Goal: Information Seeking & Learning: Learn about a topic

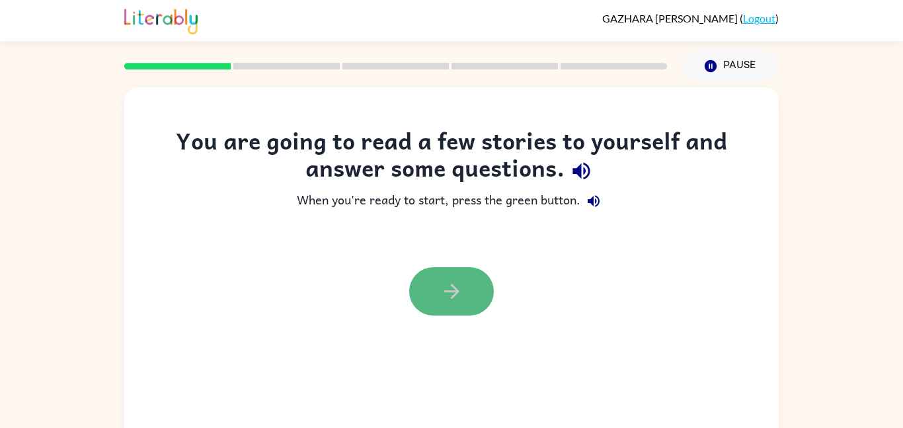
click at [457, 283] on icon "button" at bounding box center [451, 291] width 23 height 23
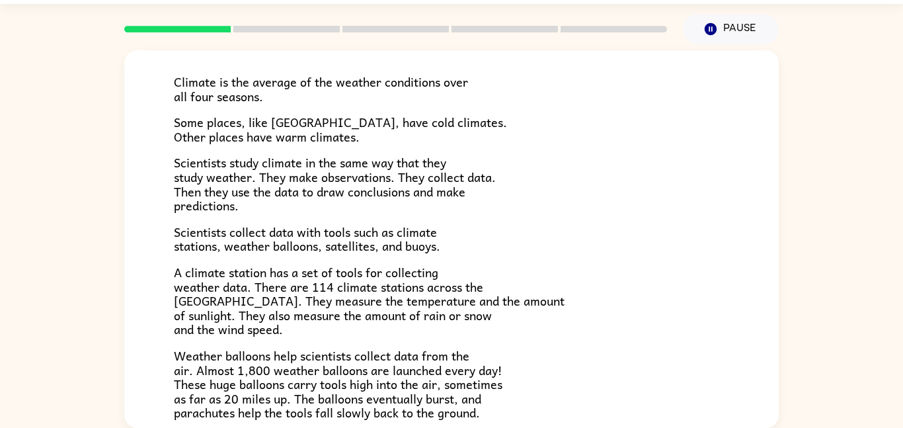
scroll to position [86, 0]
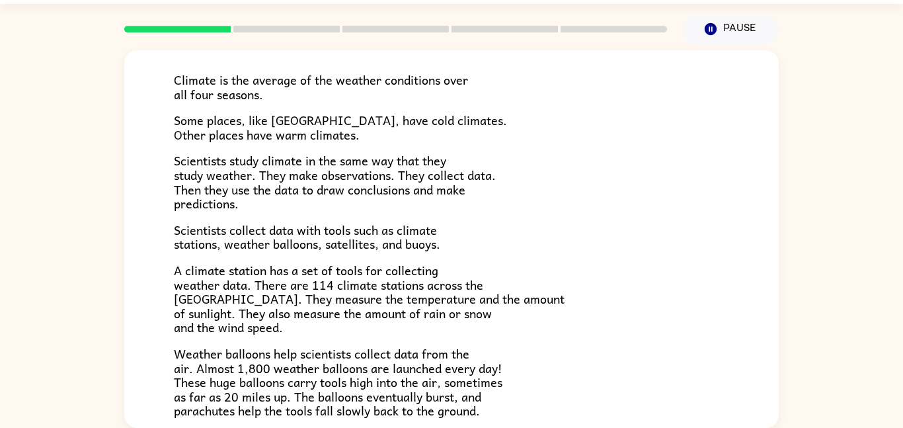
click at [848, 259] on div "Climate Climate is the average of the weather conditions over all four seasons.…" at bounding box center [451, 235] width 903 height 383
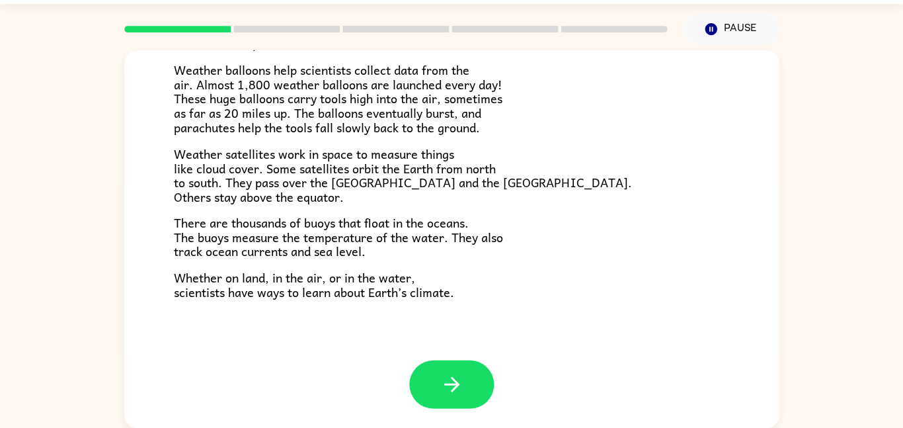
scroll to position [369, 0]
click at [442, 397] on button "button" at bounding box center [451, 384] width 85 height 48
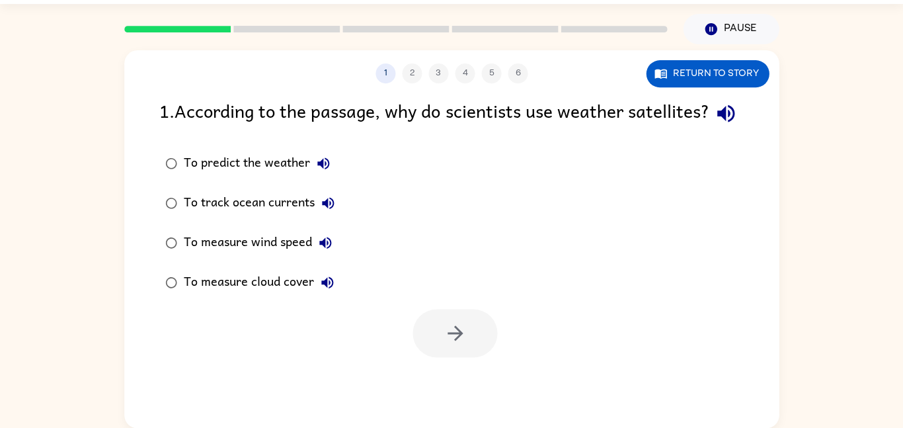
click at [709, 130] on button "button" at bounding box center [726, 114] width 34 height 34
click at [717, 122] on icon "button" at bounding box center [725, 113] width 17 height 17
click at [714, 125] on icon "button" at bounding box center [725, 113] width 23 height 23
click at [709, 130] on button "button" at bounding box center [726, 114] width 34 height 34
click at [717, 122] on icon "button" at bounding box center [725, 113] width 17 height 17
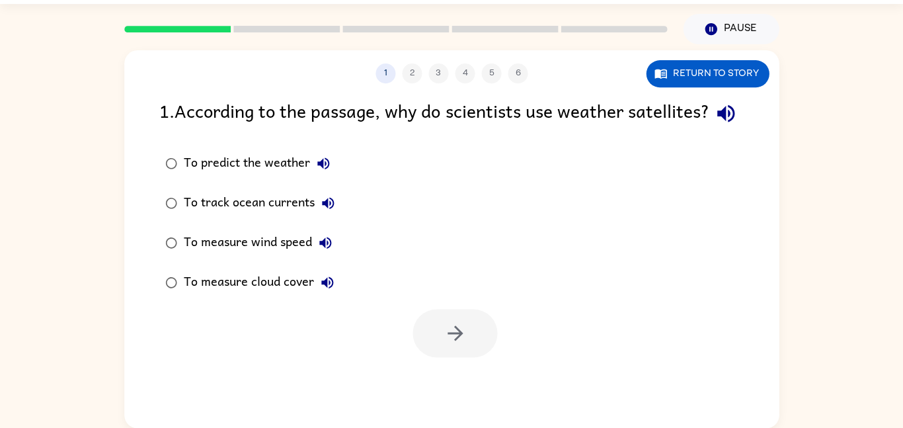
click at [714, 125] on icon "button" at bounding box center [725, 113] width 23 height 23
click at [457, 357] on button "button" at bounding box center [455, 333] width 85 height 48
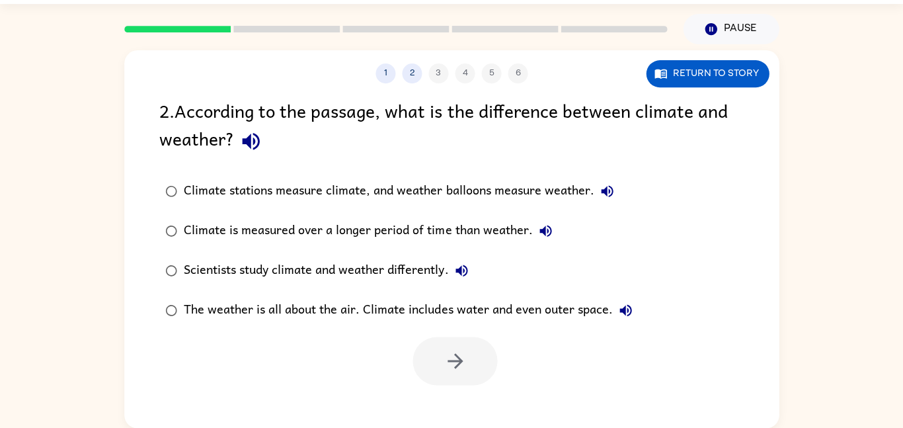
click at [176, 124] on div "2 . According to the passage, what is the difference between climate and weathe…" at bounding box center [451, 127] width 584 height 61
click at [159, 122] on div "2 . According to the passage, what is the difference between climate and weathe…" at bounding box center [451, 241] width 654 height 288
click at [160, 112] on div "2 . According to the passage, what is the difference between climate and weathe…" at bounding box center [451, 127] width 584 height 61
click at [254, 153] on icon "button" at bounding box center [250, 141] width 23 height 23
click at [465, 362] on icon "button" at bounding box center [455, 360] width 23 height 23
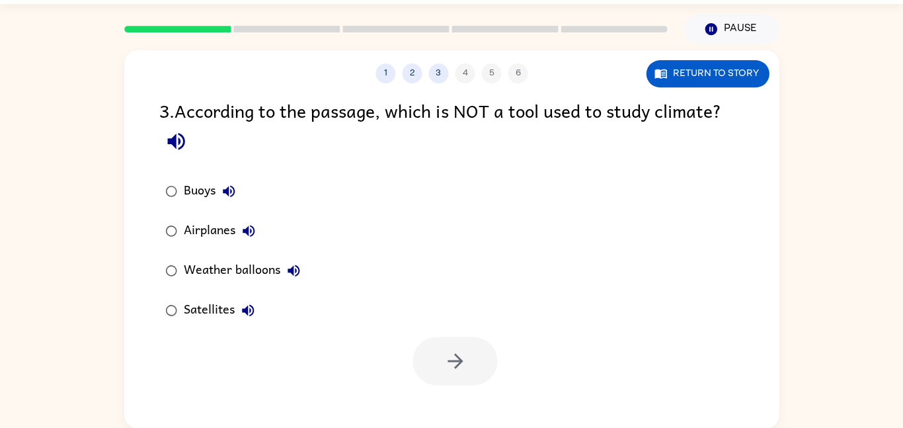
click at [189, 155] on div "3 . According to the passage, which is NOT a tool used to study climate?" at bounding box center [451, 127] width 584 height 61
click at [171, 137] on icon "button" at bounding box center [176, 141] width 23 height 23
click at [467, 367] on button "button" at bounding box center [455, 360] width 85 height 48
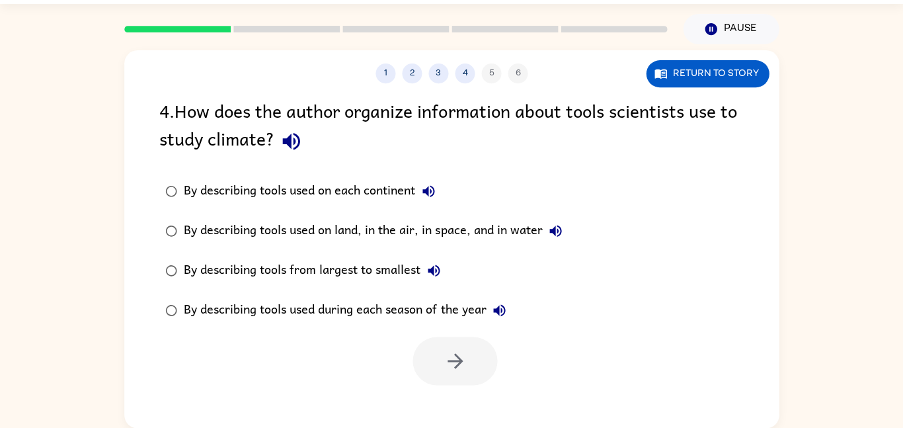
click at [305, 149] on button "button" at bounding box center [291, 141] width 34 height 34
click at [449, 370] on icon "button" at bounding box center [455, 360] width 23 height 23
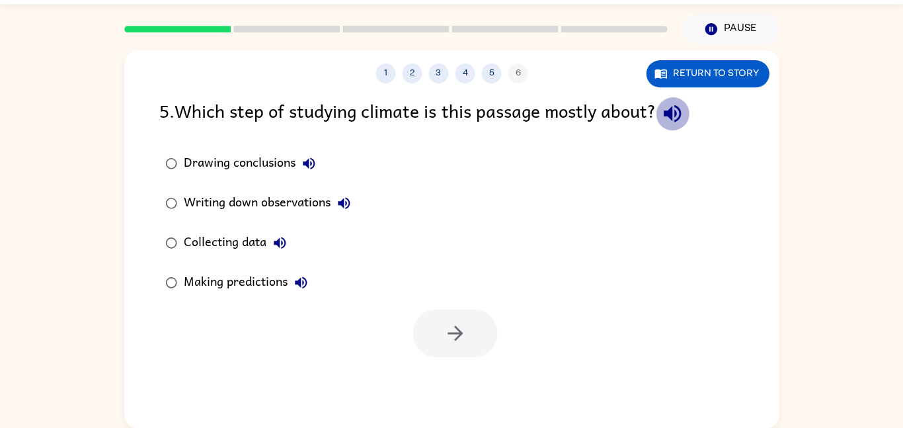
click at [674, 122] on icon "button" at bounding box center [671, 113] width 23 height 23
click at [118, 137] on div "1 2 3 4 5 6 Return to story 5 . Which step of studying climate is this passage …" at bounding box center [451, 235] width 903 height 383
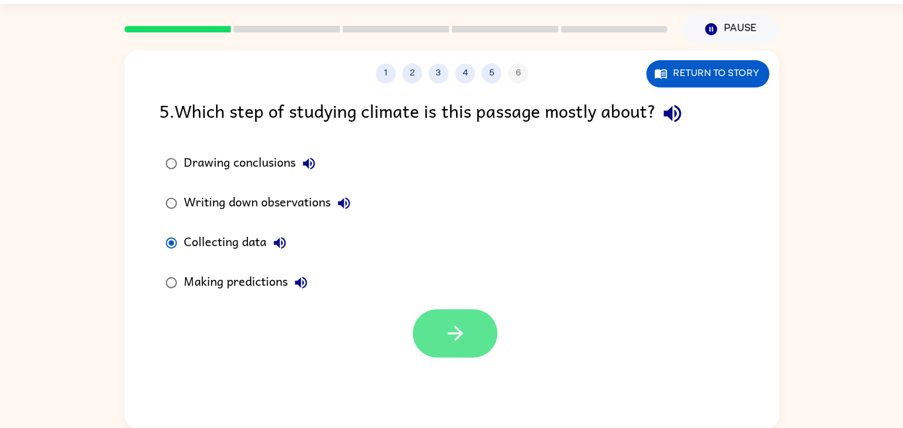
click at [446, 352] on button "button" at bounding box center [455, 333] width 85 height 48
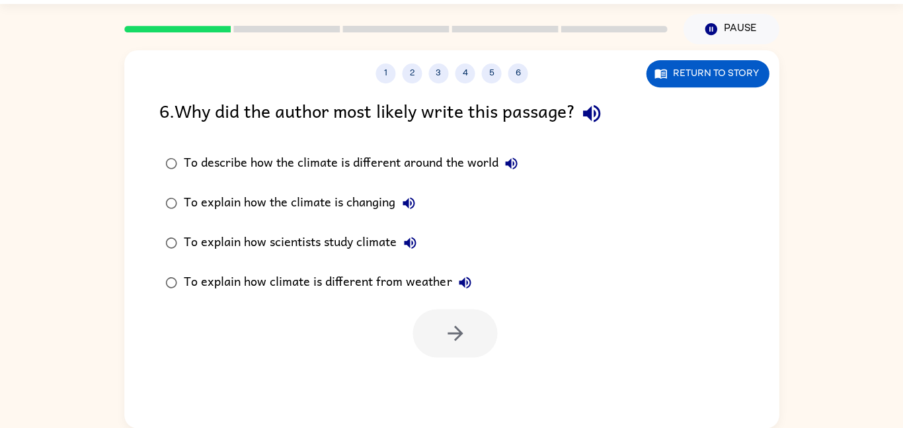
click at [594, 125] on icon "button" at bounding box center [591, 113] width 23 height 23
click at [594, 124] on icon "button" at bounding box center [591, 113] width 23 height 23
click at [597, 124] on icon "button" at bounding box center [591, 113] width 23 height 23
click at [463, 334] on icon "button" at bounding box center [455, 332] width 23 height 23
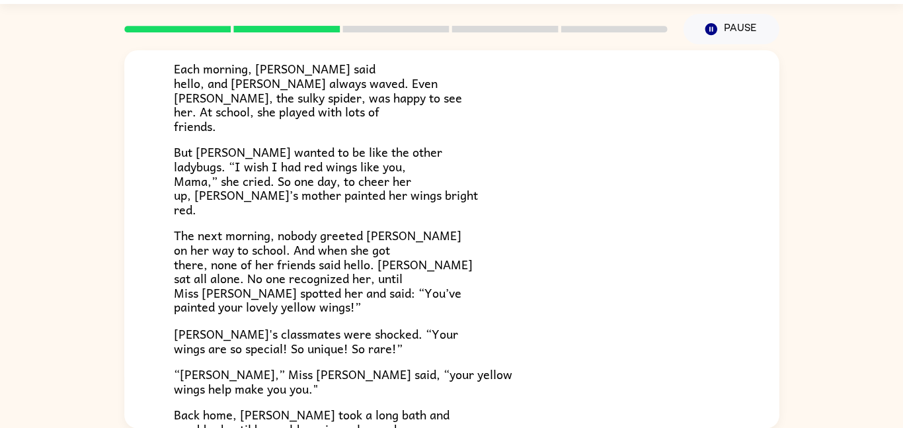
scroll to position [178, 0]
click at [865, 295] on div "[PERSON_NAME] [PERSON_NAME] the ladybug was a special bug. Unlike all her frien…" at bounding box center [451, 235] width 903 height 383
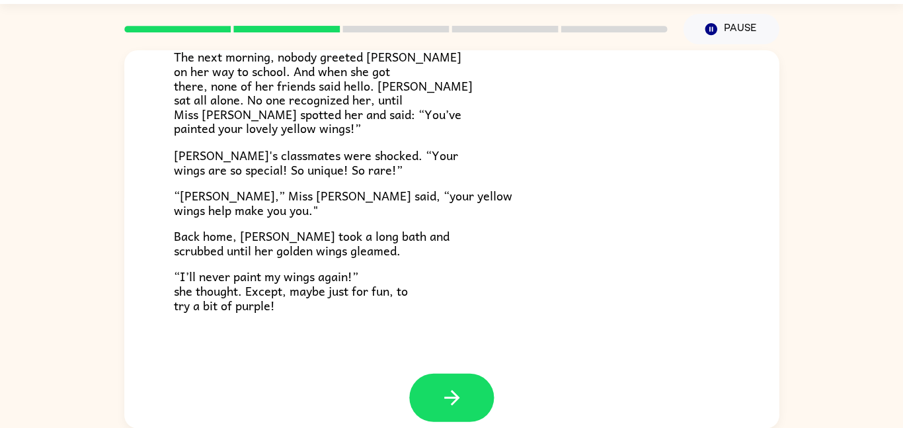
scroll to position [370, 0]
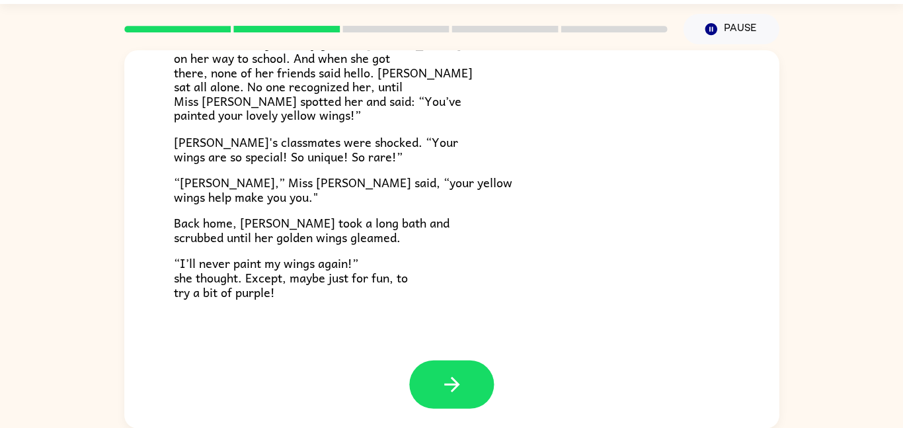
click at [183, 251] on div "Lily the ladybug was a special bug. Unlike all her friends, she had bright yell…" at bounding box center [451, 27] width 555 height 541
click at [183, 266] on span "“I’ll never paint my wings again!” she thought. Except, maybe just for fun, to …" at bounding box center [291, 277] width 234 height 48
click at [440, 374] on icon "button" at bounding box center [451, 383] width 23 height 23
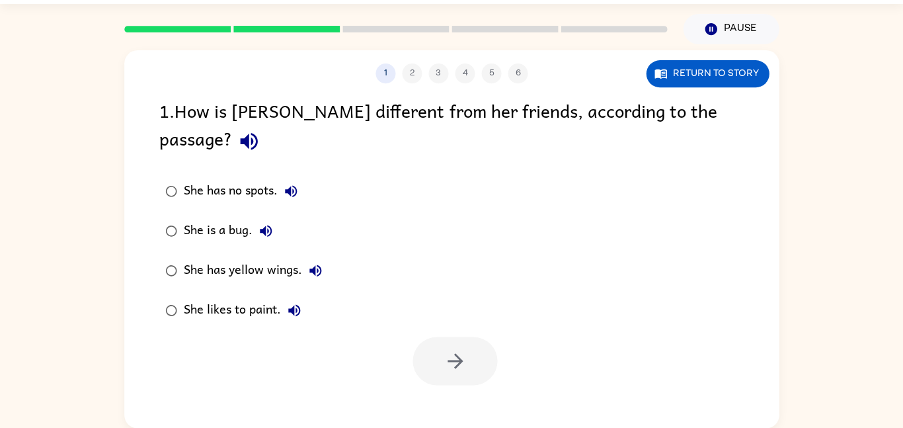
scroll to position [0, 0]
click at [260, 130] on icon "button" at bounding box center [248, 141] width 23 height 23
click at [463, 352] on button "button" at bounding box center [455, 360] width 85 height 48
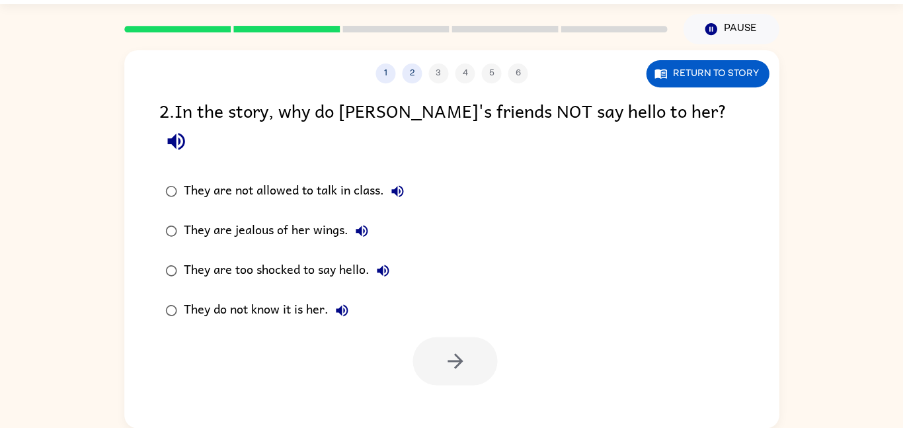
click at [184, 133] on icon "button" at bounding box center [175, 141] width 17 height 17
click at [466, 349] on icon "button" at bounding box center [455, 360] width 23 height 23
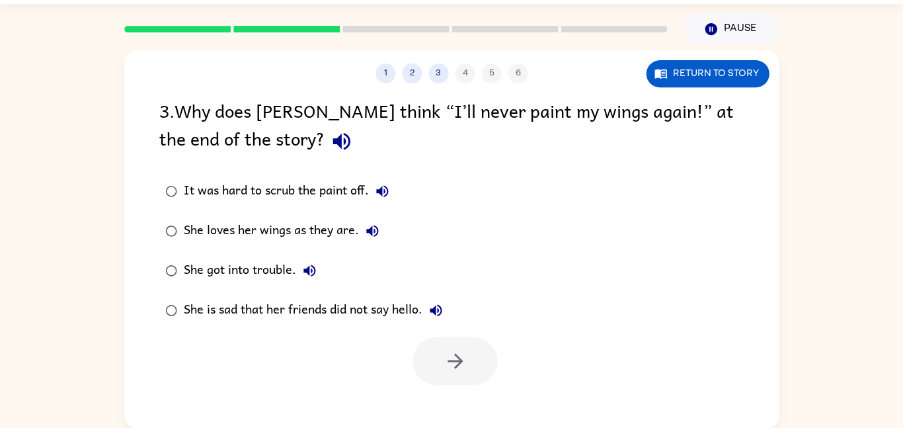
click at [216, 155] on div "3 . Why does [PERSON_NAME] think “I’ll never paint my wings again!” at the end …" at bounding box center [451, 127] width 584 height 61
click at [330, 145] on icon "button" at bounding box center [341, 141] width 23 height 23
click at [432, 375] on button "button" at bounding box center [455, 360] width 85 height 48
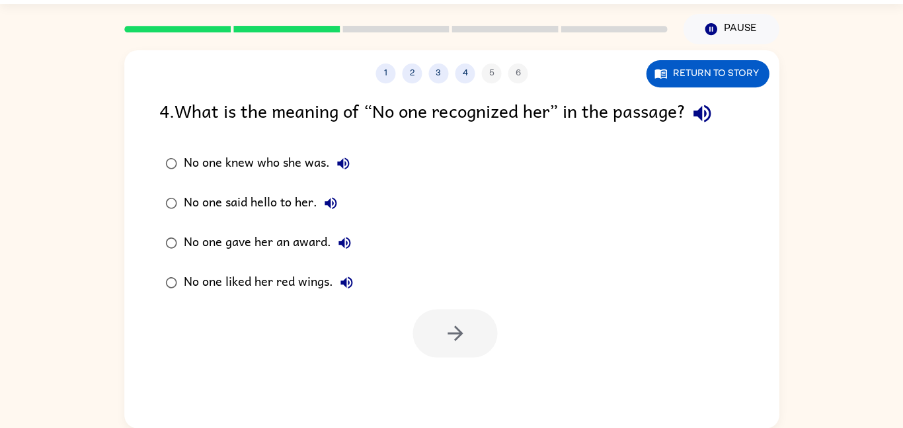
click at [713, 111] on icon "button" at bounding box center [701, 113] width 23 height 23
click at [53, 139] on div "1 2 3 4 5 6 Return to story 4 . What is the meaning of “No one recognized her” …" at bounding box center [451, 235] width 903 height 383
click at [699, 120] on icon "button" at bounding box center [701, 113] width 23 height 23
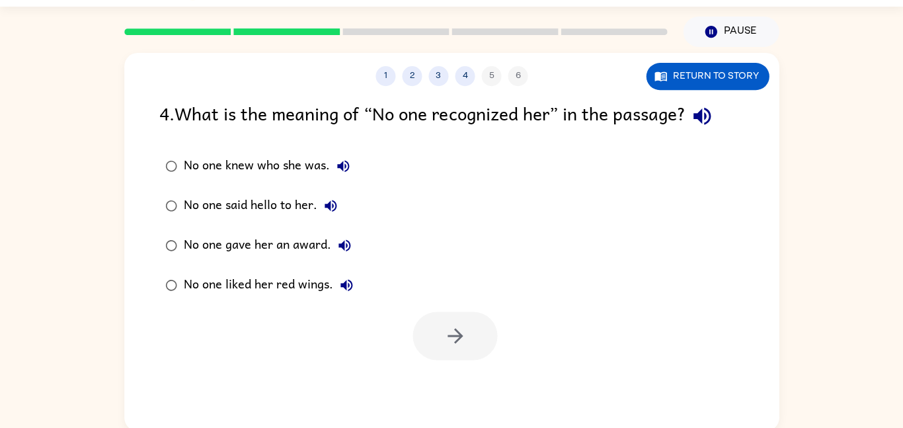
scroll to position [35, 0]
click at [350, 285] on icon "button" at bounding box center [346, 284] width 16 height 16
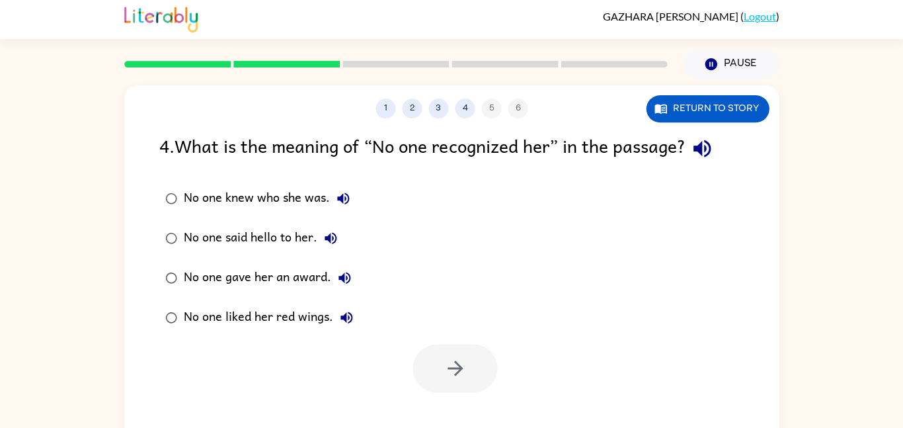
scroll to position [1, 0]
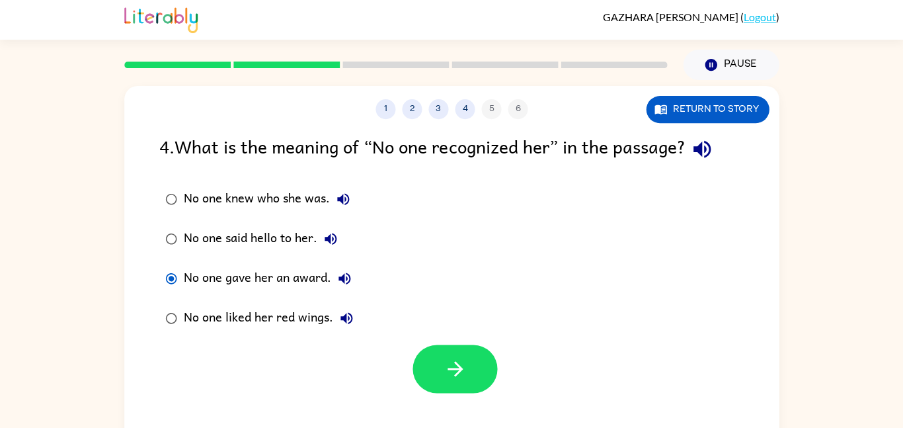
click at [342, 281] on icon "button" at bounding box center [344, 278] width 12 height 12
click at [334, 232] on icon "button" at bounding box center [331, 239] width 16 height 16
click at [465, 375] on icon "button" at bounding box center [455, 368] width 23 height 23
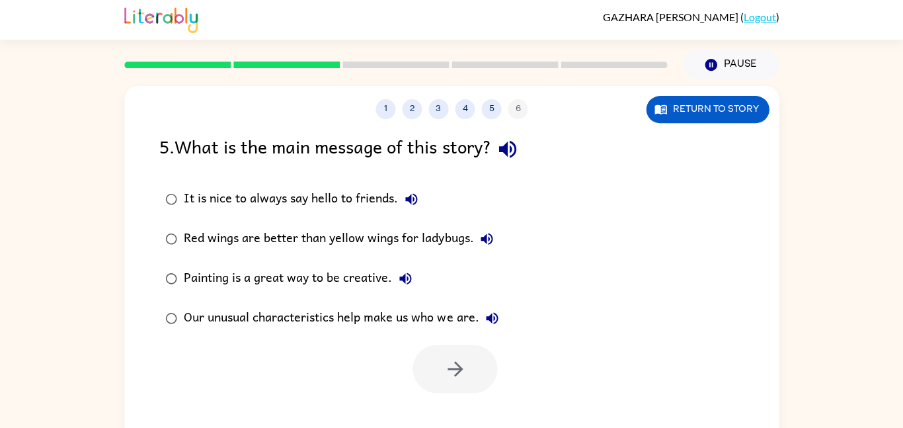
click at [512, 150] on icon "button" at bounding box center [506, 149] width 17 height 17
click at [446, 377] on icon "button" at bounding box center [455, 368] width 23 height 23
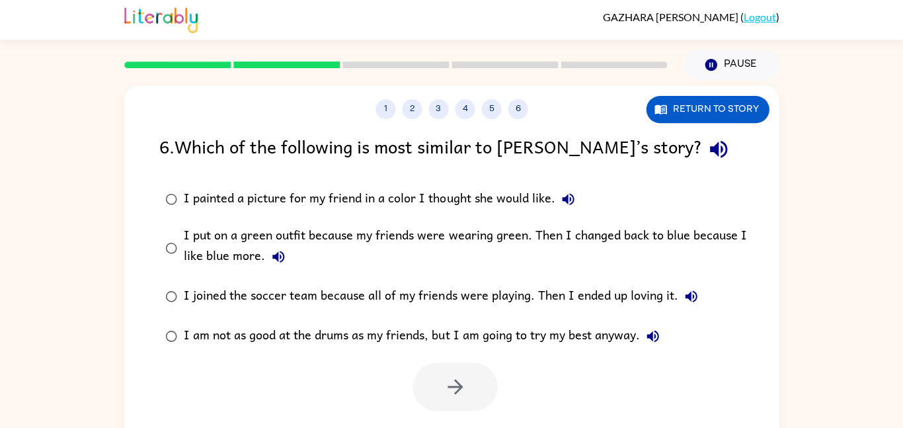
click at [707, 145] on icon "button" at bounding box center [718, 149] width 23 height 23
click at [438, 401] on button "button" at bounding box center [455, 386] width 85 height 48
click at [437, 378] on div at bounding box center [455, 386] width 85 height 48
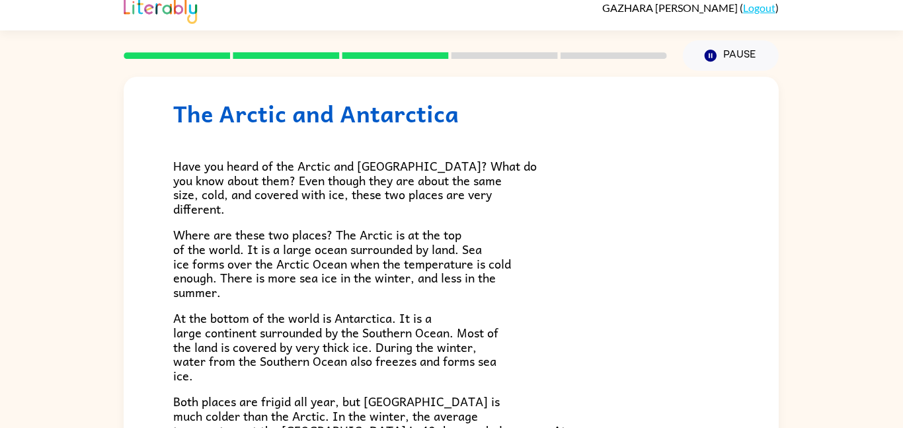
scroll to position [11, 0]
click at [443, 236] on span "Where are these two places? The Arctic is at the top of the world. It is a larg…" at bounding box center [343, 263] width 338 height 76
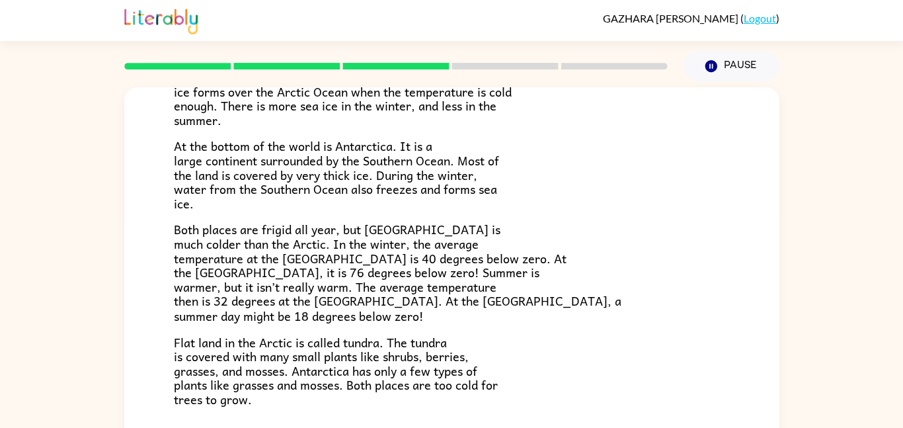
scroll to position [207, 0]
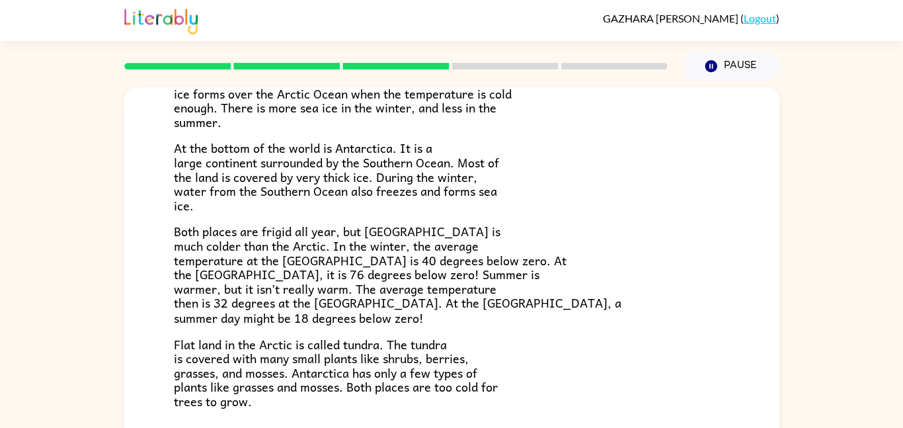
click at [281, 284] on span "Both places are frigid all year, but [GEOGRAPHIC_DATA] is much colder than the …" at bounding box center [397, 273] width 447 height 105
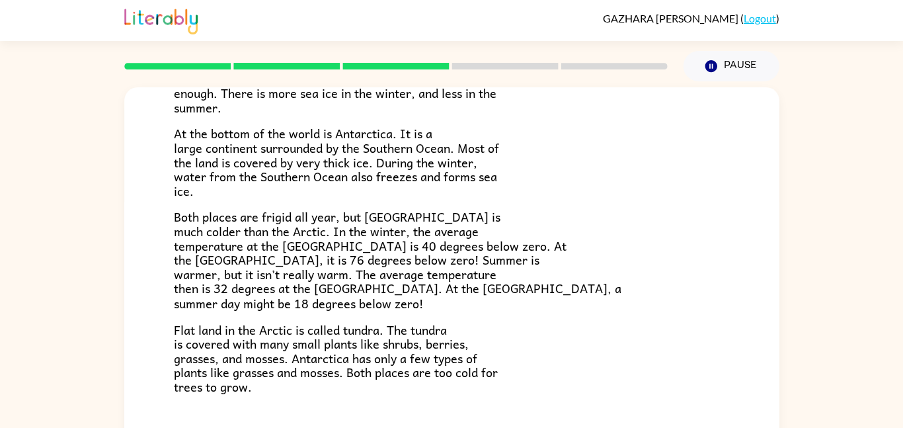
scroll to position [242, 0]
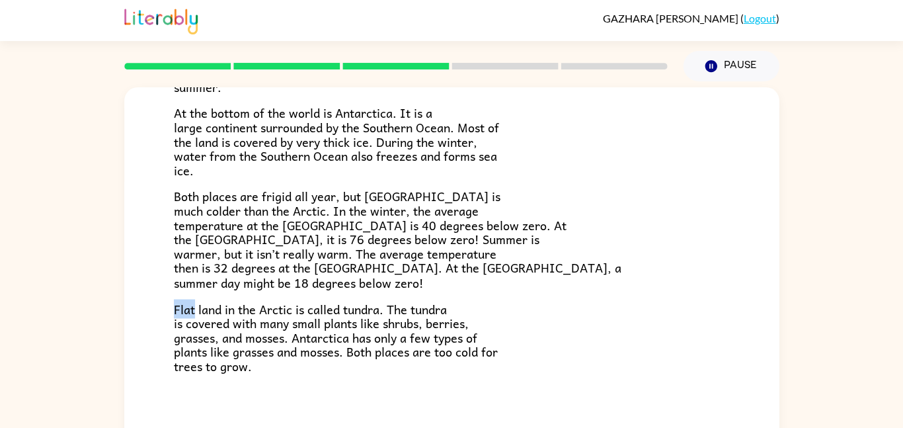
click at [301, 271] on span "Both places are frigid all year, but [GEOGRAPHIC_DATA] is much colder than the …" at bounding box center [397, 238] width 447 height 105
click at [167, 301] on div "The Arctic and [GEOGRAPHIC_DATA] Have you heard of the Arctic and [GEOGRAPHIC_D…" at bounding box center [451, 139] width 654 height 588
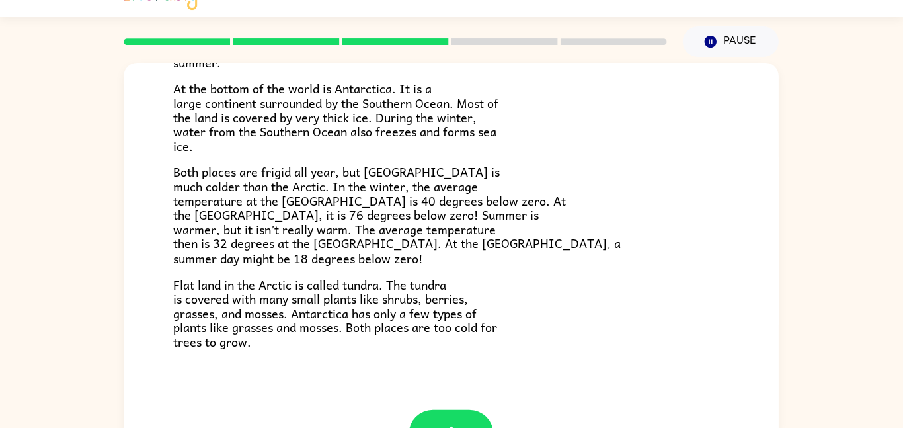
scroll to position [25, 0]
click at [881, 333] on div "The Arctic and [GEOGRAPHIC_DATA] Have you heard of the Arctic and [GEOGRAPHIC_D…" at bounding box center [451, 247] width 903 height 383
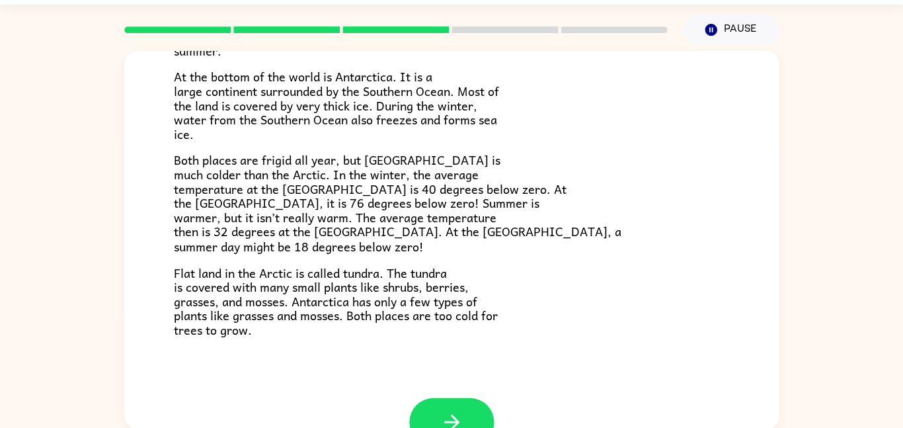
scroll to position [37, 0]
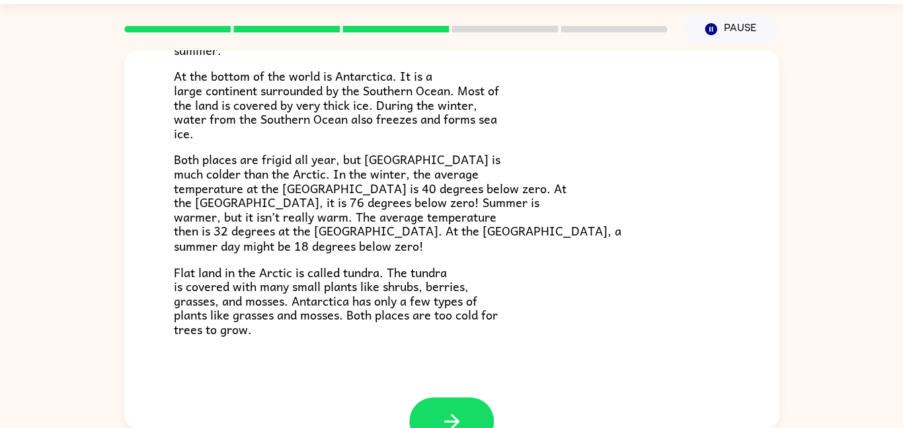
click at [167, 286] on div "The Arctic and [GEOGRAPHIC_DATA] Have you heard of the Arctic and [GEOGRAPHIC_D…" at bounding box center [451, 102] width 654 height 588
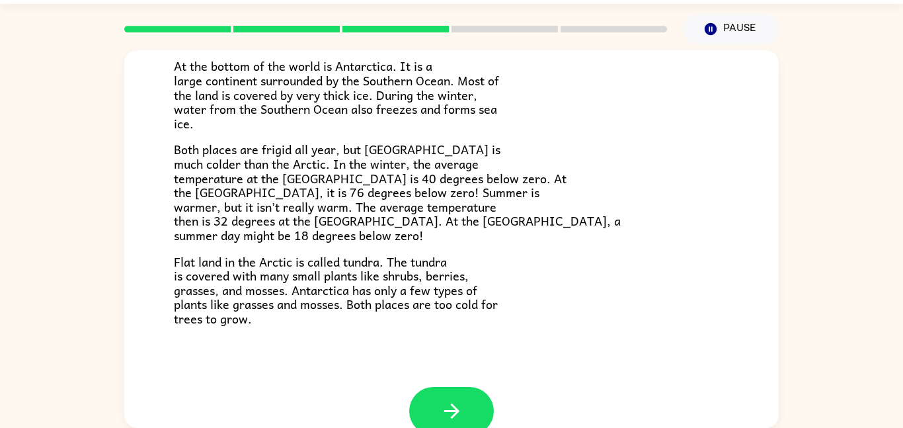
scroll to position [260, 0]
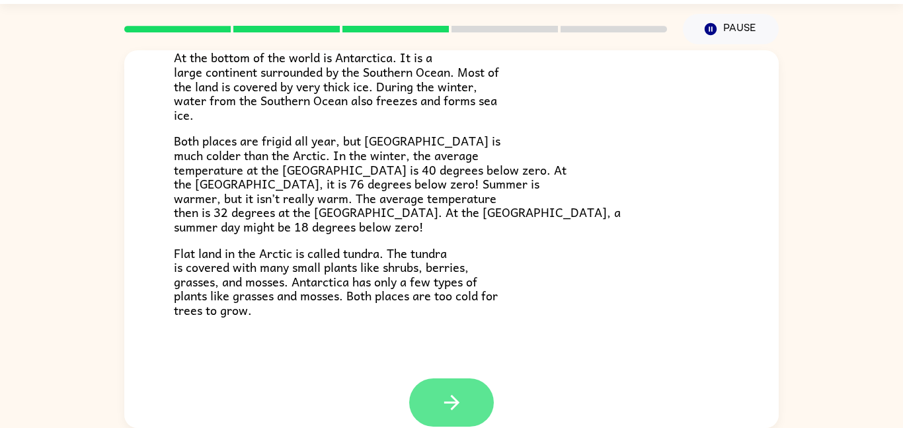
click at [446, 416] on button "button" at bounding box center [451, 402] width 85 height 48
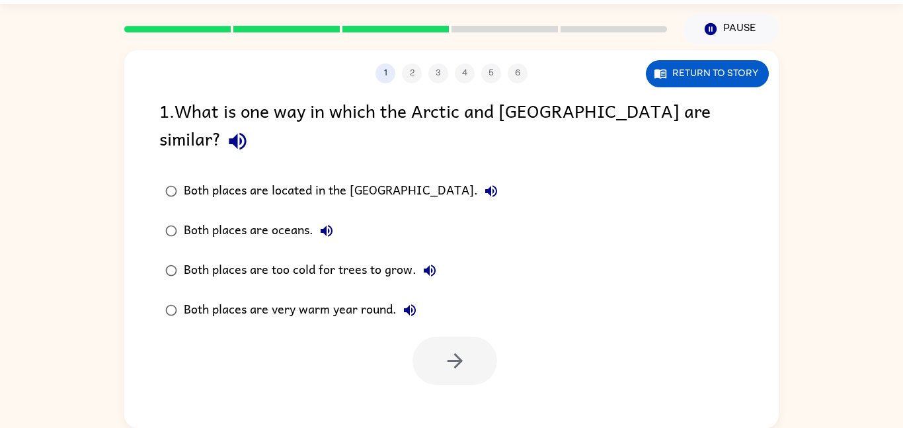
scroll to position [0, 0]
click at [725, 106] on div "1 . What is one way in which the Arctic and [GEOGRAPHIC_DATA] are similar?" at bounding box center [451, 127] width 584 height 61
click at [246, 133] on icon "button" at bounding box center [237, 141] width 17 height 17
click at [443, 356] on button "button" at bounding box center [455, 360] width 85 height 48
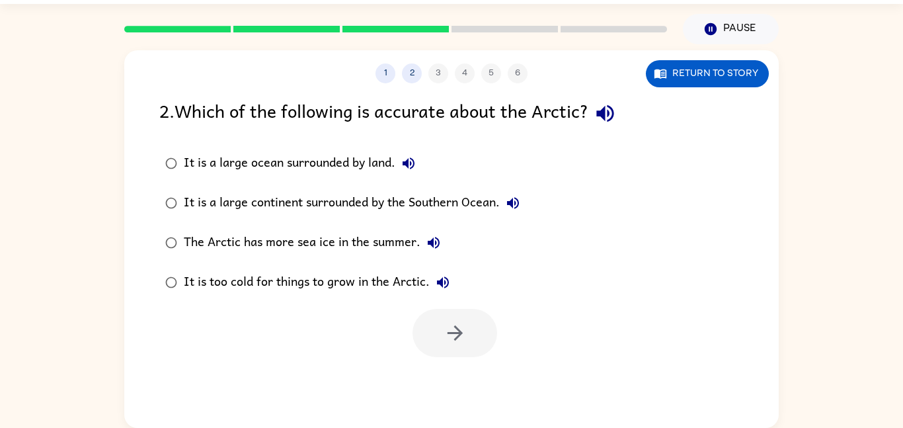
click at [596, 122] on button "button" at bounding box center [605, 114] width 34 height 34
click at [600, 110] on icon "button" at bounding box center [605, 113] width 23 height 23
click at [613, 119] on icon "button" at bounding box center [604, 113] width 17 height 17
click at [588, 97] on button "button" at bounding box center [605, 114] width 34 height 34
click at [615, 106] on icon "button" at bounding box center [605, 113] width 23 height 23
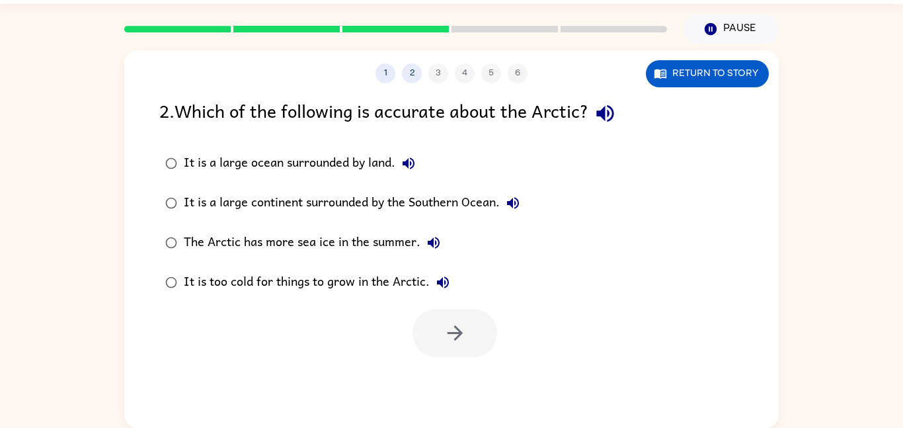
click at [174, 222] on label "It is a large continent surrounded by the Southern Ocean." at bounding box center [342, 203] width 381 height 40
click at [155, 172] on label "It is a large ocean surrounded by land." at bounding box center [342, 163] width 381 height 40
click at [191, 175] on div "It is a large ocean surrounded by land." at bounding box center [303, 163] width 238 height 26
click at [458, 346] on button "button" at bounding box center [455, 333] width 85 height 48
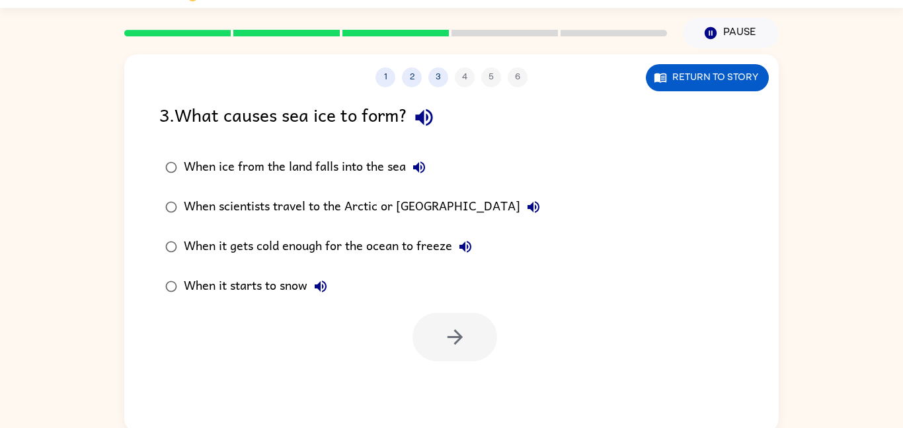
scroll to position [28, 0]
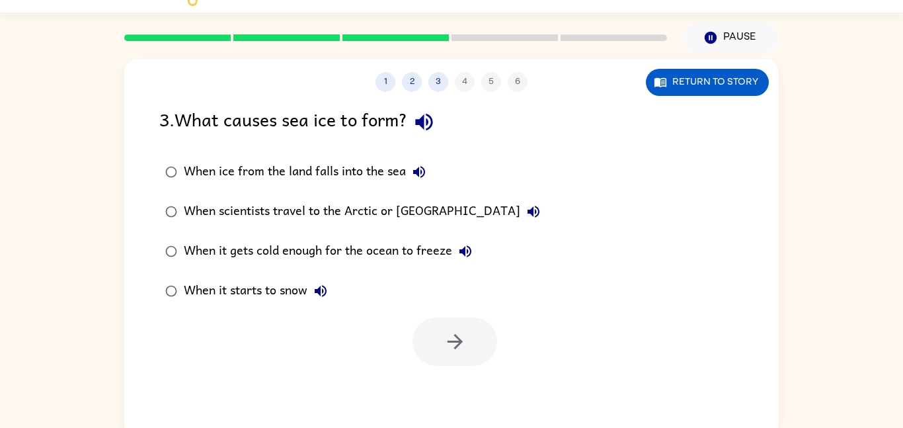
click at [432, 137] on button "button" at bounding box center [424, 122] width 34 height 34
click at [434, 359] on button "button" at bounding box center [455, 341] width 85 height 48
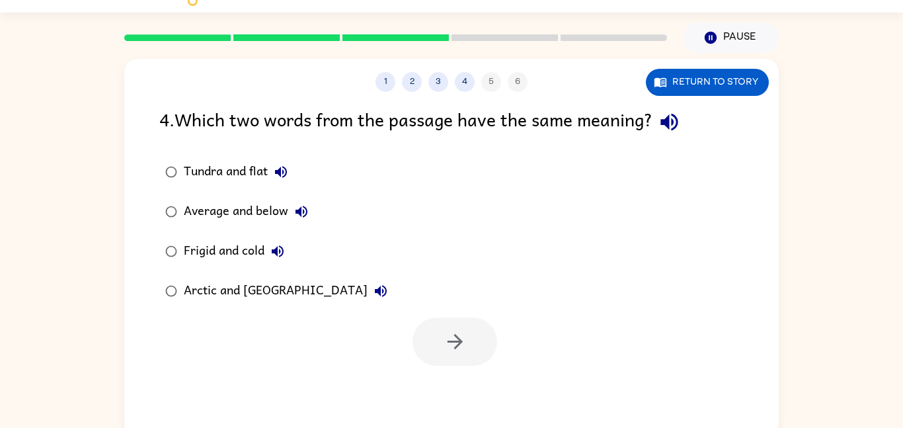
click at [672, 136] on button "button" at bounding box center [669, 122] width 34 height 34
click at [277, 181] on button "Tundra and flat" at bounding box center [281, 172] width 26 height 26
click at [303, 284] on div "Arctic and [GEOGRAPHIC_DATA]" at bounding box center [289, 291] width 210 height 26
click at [243, 303] on div "Arctic and [GEOGRAPHIC_DATA]" at bounding box center [289, 291] width 210 height 26
click at [486, 377] on div "1 2 3 4 5 6 Return to story 4 . Which two words from the passage have the same …" at bounding box center [451, 247] width 654 height 377
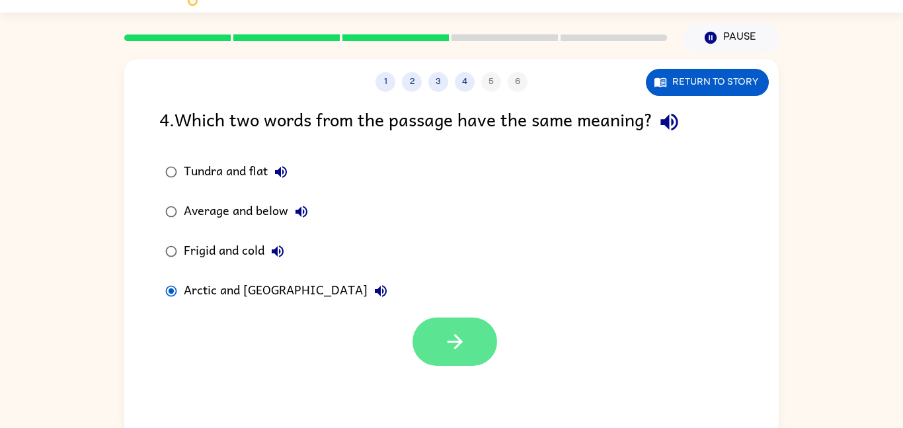
click at [471, 364] on button "button" at bounding box center [455, 341] width 85 height 48
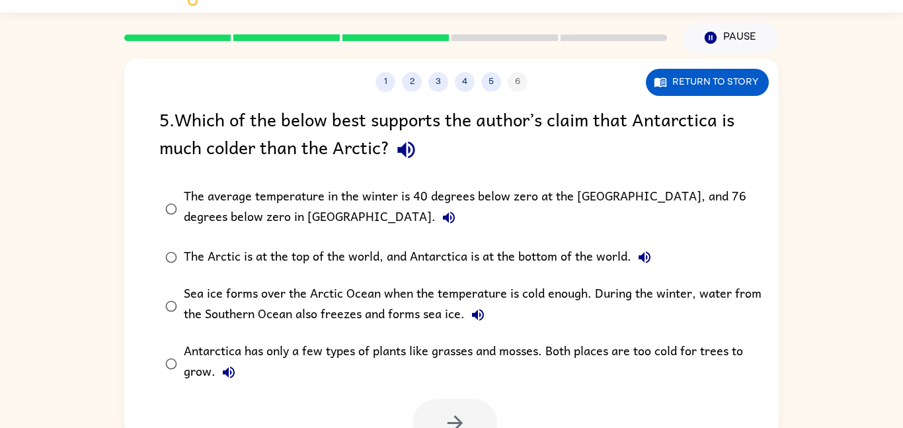
click at [406, 151] on icon "button" at bounding box center [405, 149] width 17 height 17
click at [416, 159] on icon "button" at bounding box center [406, 149] width 23 height 23
click at [410, 158] on icon "button" at bounding box center [406, 149] width 23 height 23
click at [834, 243] on div "1 2 3 4 5 6 Return to story 5 . Which of the below best supports the author’s c…" at bounding box center [451, 244] width 903 height 383
click at [144, 219] on div "5 . Which of the below best supports the author’s claim that Antarctica is much…" at bounding box center [451, 276] width 654 height 342
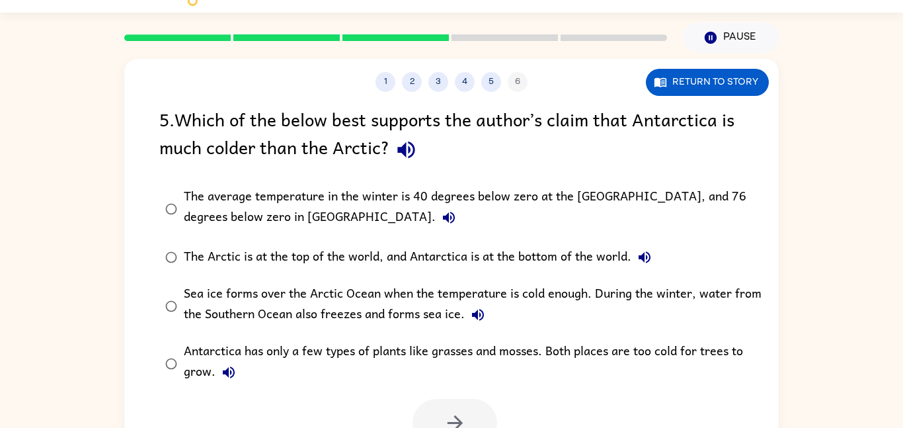
scroll to position [11, 0]
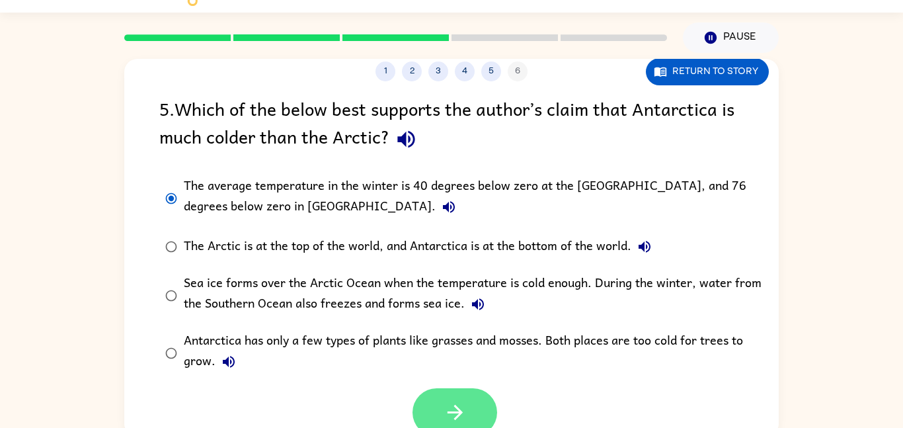
click at [465, 408] on icon "button" at bounding box center [455, 412] width 23 height 23
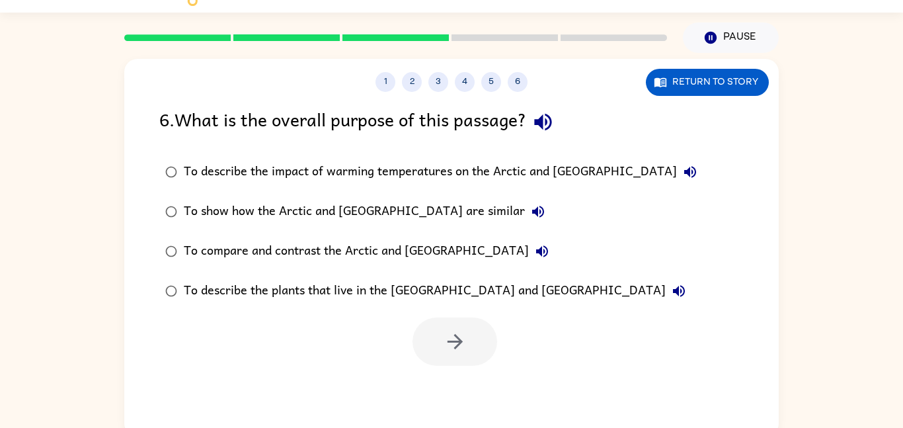
scroll to position [0, 0]
click at [548, 136] on button "button" at bounding box center [543, 122] width 34 height 34
click at [465, 352] on icon "button" at bounding box center [455, 341] width 23 height 23
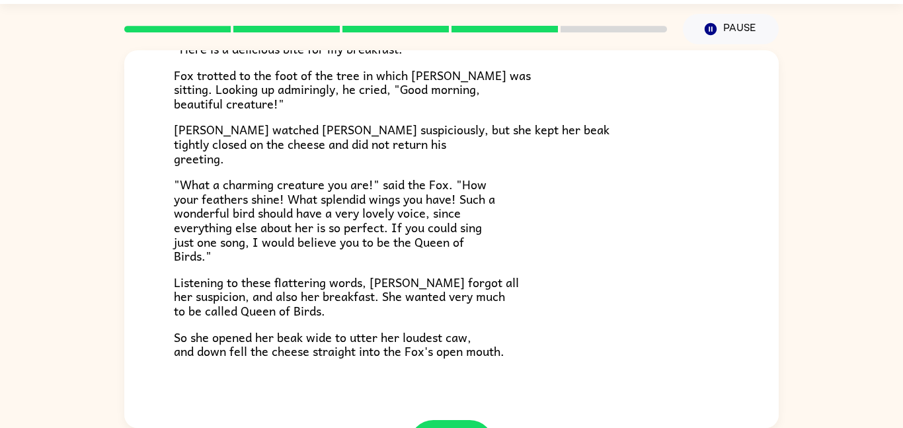
scroll to position [199, 0]
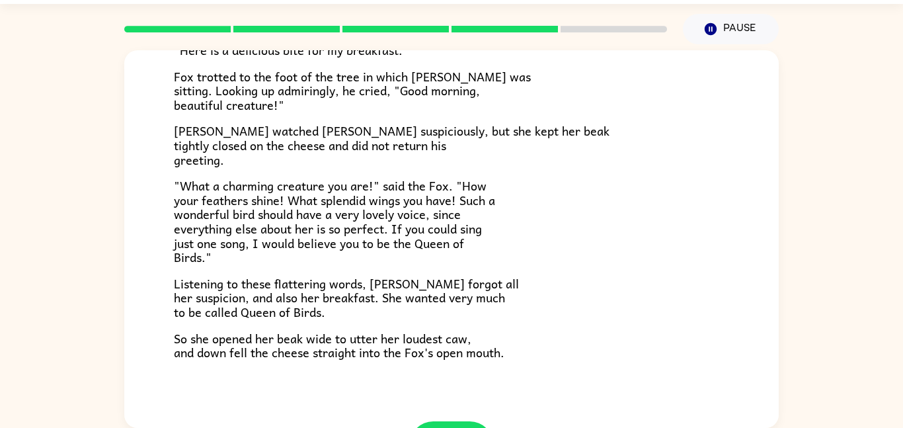
click at [91, 304] on div "The Fox and the Crow One bright morning as [PERSON_NAME] was following his shar…" at bounding box center [451, 235] width 903 height 383
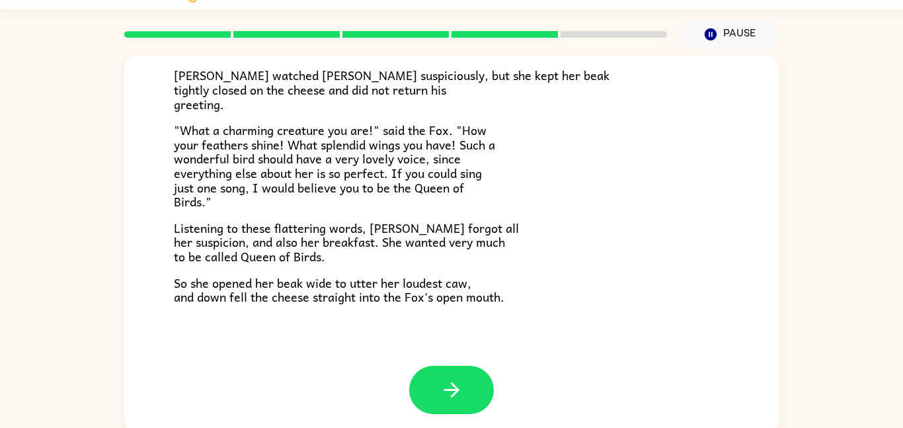
scroll to position [37, 0]
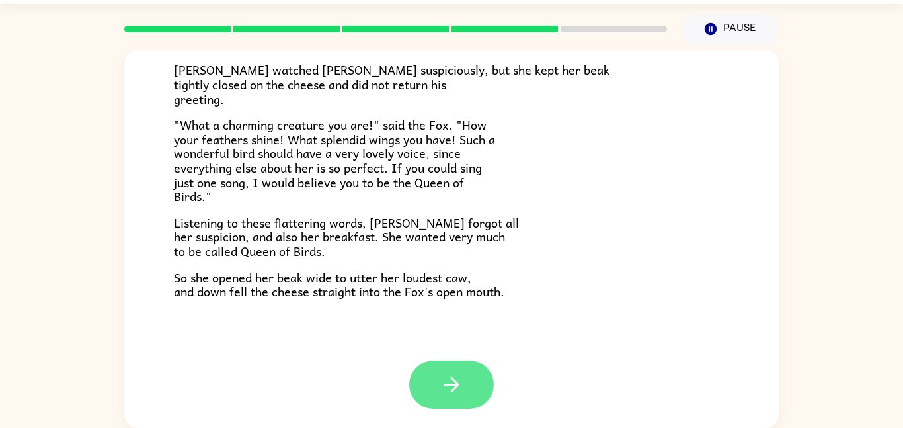
click at [442, 383] on icon "button" at bounding box center [451, 384] width 23 height 23
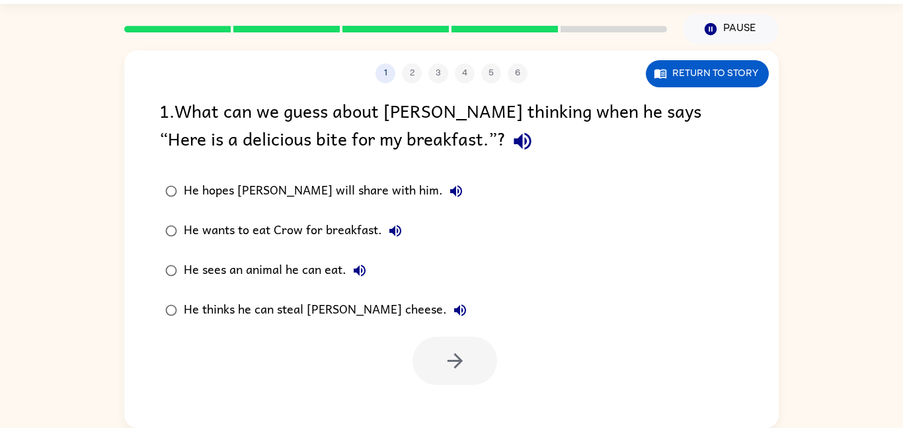
scroll to position [0, 0]
click at [506, 155] on button "button" at bounding box center [523, 141] width 34 height 34
click at [448, 329] on div "He hopes [PERSON_NAME] will share with him. He wants to eat Crow for breakfast.…" at bounding box center [468, 250] width 619 height 159
click at [438, 380] on button "button" at bounding box center [455, 360] width 85 height 48
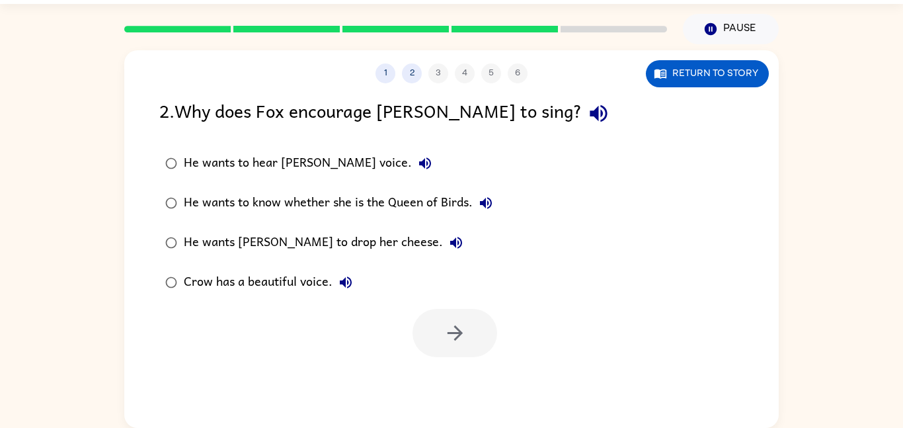
click at [582, 126] on button "button" at bounding box center [599, 114] width 34 height 34
click at [421, 331] on button "button" at bounding box center [455, 333] width 85 height 48
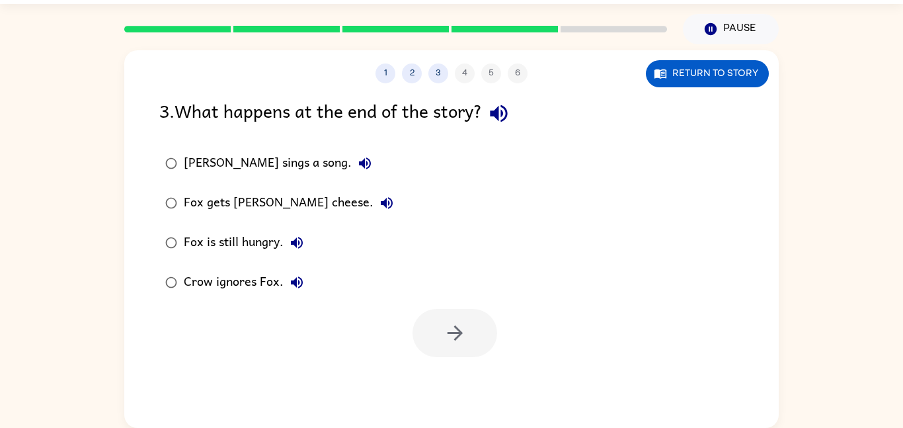
click at [498, 111] on icon "button" at bounding box center [498, 113] width 17 height 17
click at [434, 335] on button "button" at bounding box center [455, 333] width 85 height 48
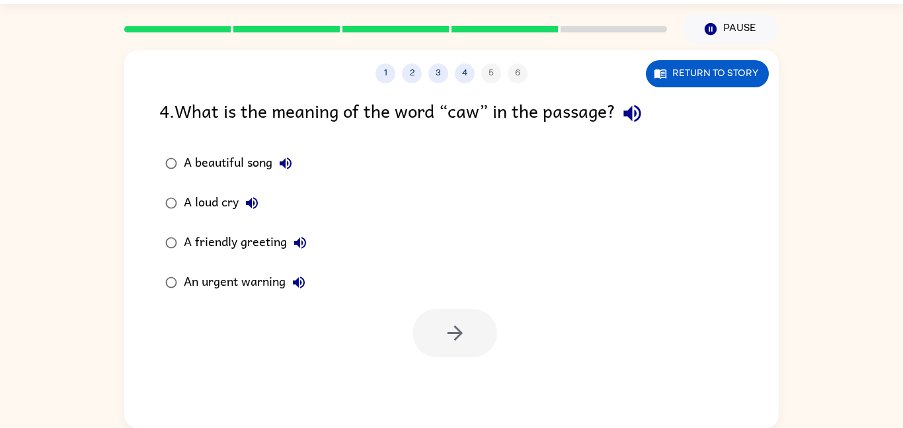
click at [639, 125] on icon "button" at bounding box center [632, 113] width 23 height 23
click at [635, 117] on icon "button" at bounding box center [631, 113] width 17 height 17
click at [635, 137] on div "4 . What is the meaning of the word “caw” in the passage? A beautiful song A lo…" at bounding box center [451, 227] width 654 height 260
click at [629, 124] on icon "button" at bounding box center [632, 113] width 23 height 23
click at [693, 84] on button "Return to story" at bounding box center [707, 73] width 123 height 27
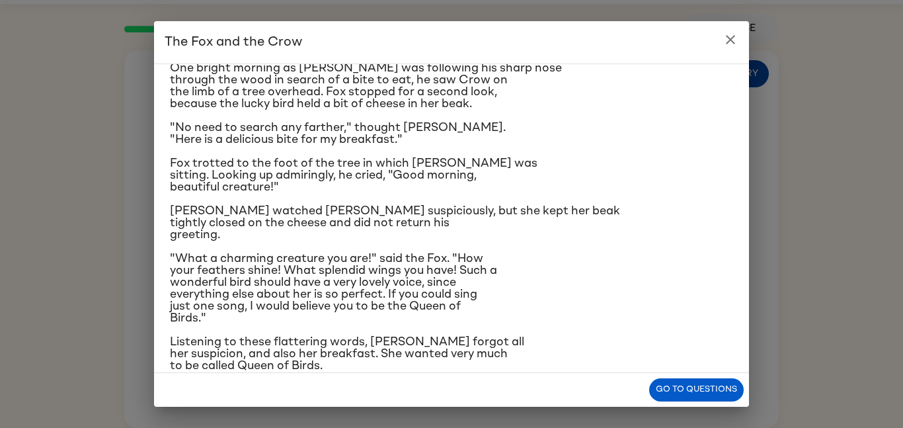
scroll to position [102, 0]
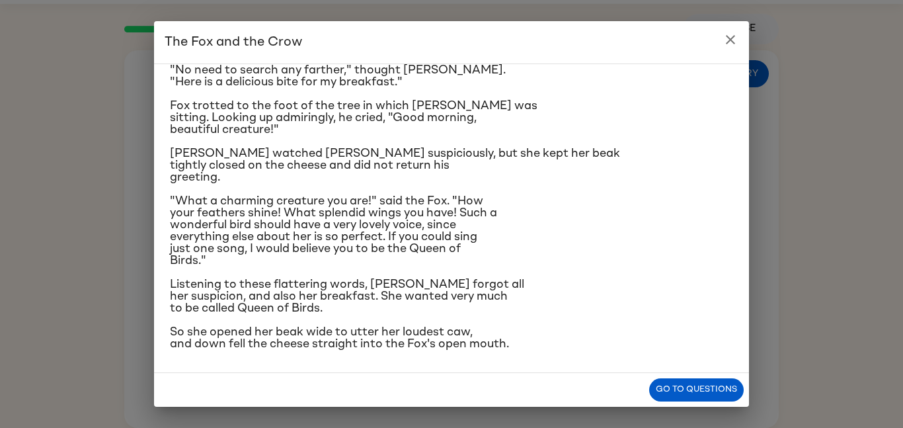
click at [719, 42] on button "close" at bounding box center [730, 39] width 26 height 26
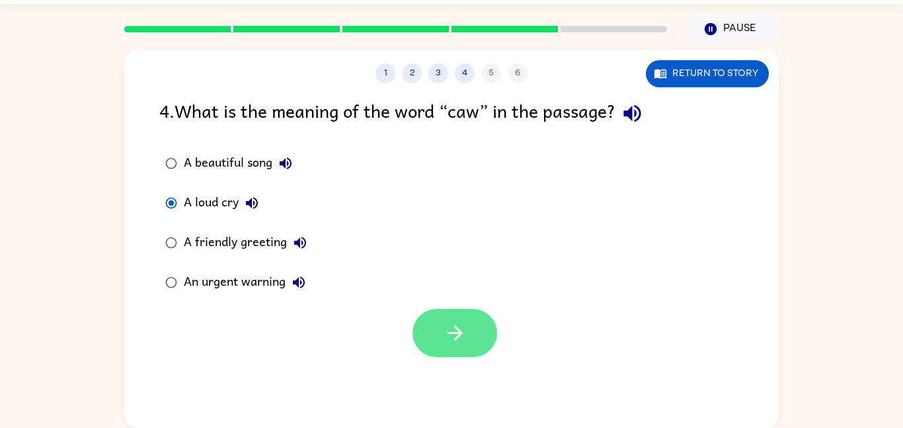
click at [463, 350] on button "button" at bounding box center [455, 333] width 85 height 48
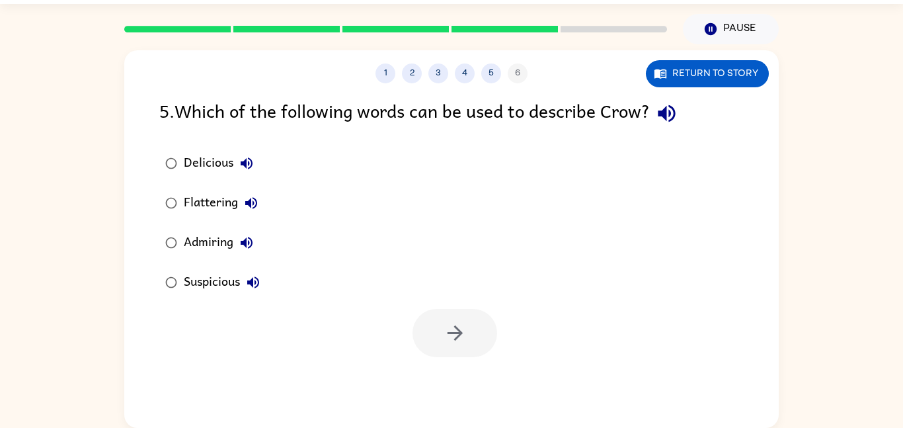
click at [450, 332] on div at bounding box center [455, 333] width 85 height 48
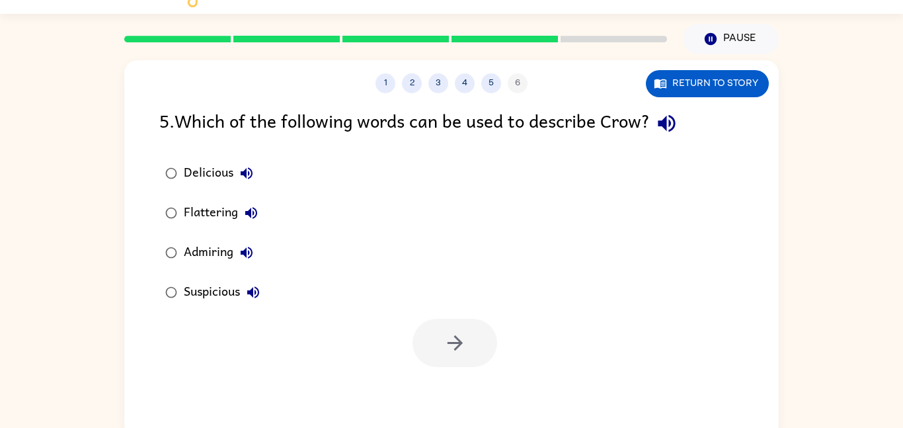
scroll to position [23, 0]
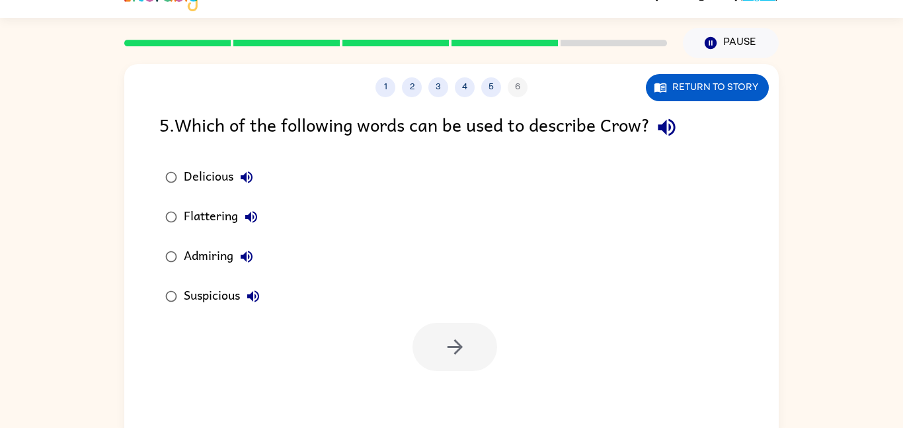
click at [450, 346] on div at bounding box center [455, 347] width 85 height 48
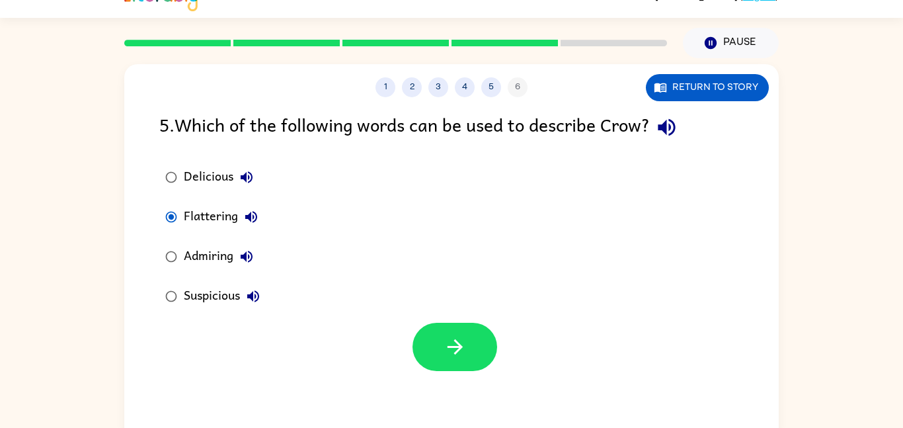
click at [675, 140] on button "button" at bounding box center [667, 127] width 34 height 34
click at [438, 359] on button "button" at bounding box center [455, 347] width 85 height 48
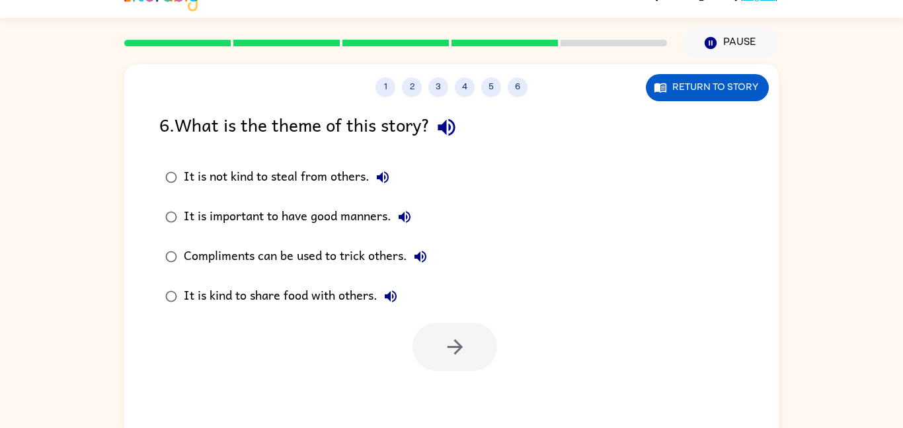
click at [458, 130] on icon "button" at bounding box center [446, 127] width 23 height 23
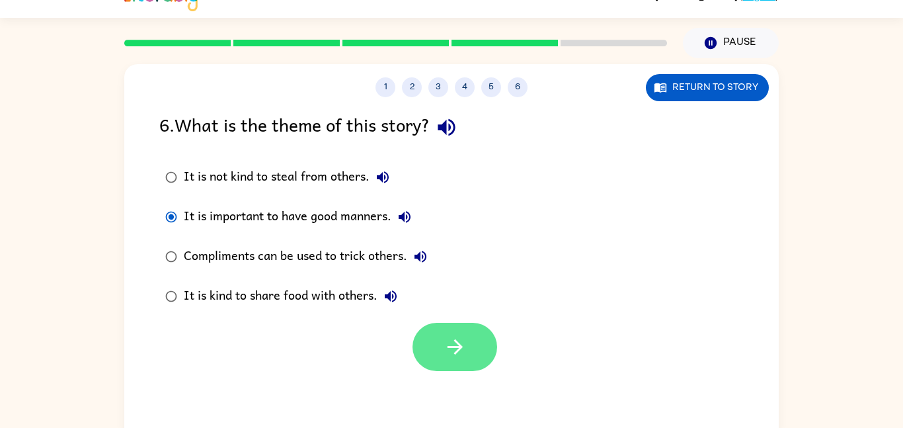
click at [465, 329] on button "button" at bounding box center [455, 347] width 85 height 48
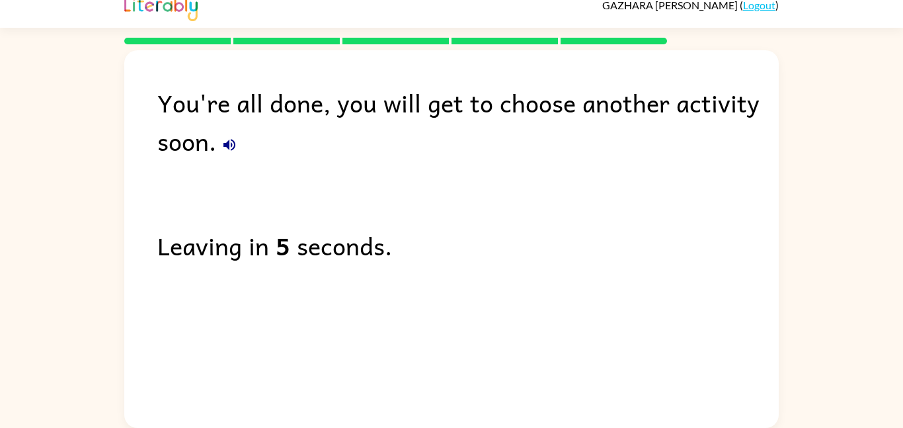
scroll to position [13, 0]
click at [466, 354] on div "You're all done, you will get to choose another activity soon. Leaving in 5 sec…" at bounding box center [451, 235] width 654 height 371
